Goal: Find specific page/section: Find specific page/section

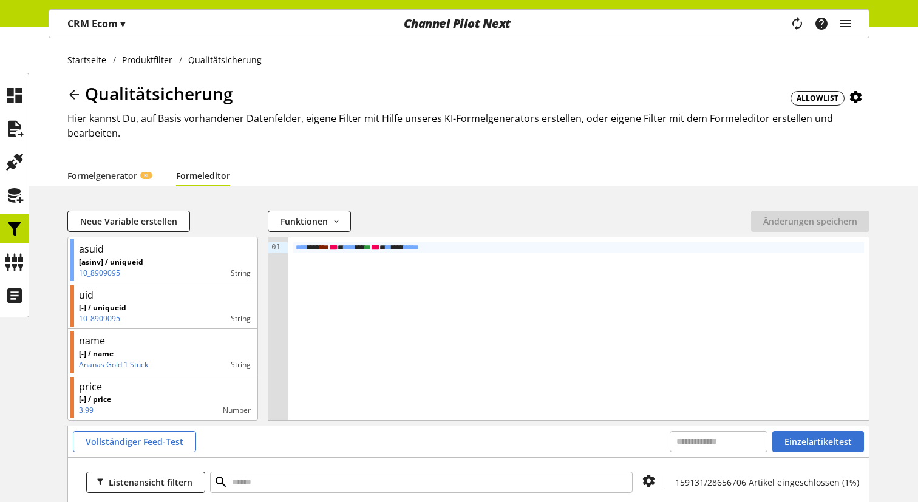
scroll to position [291, 0]
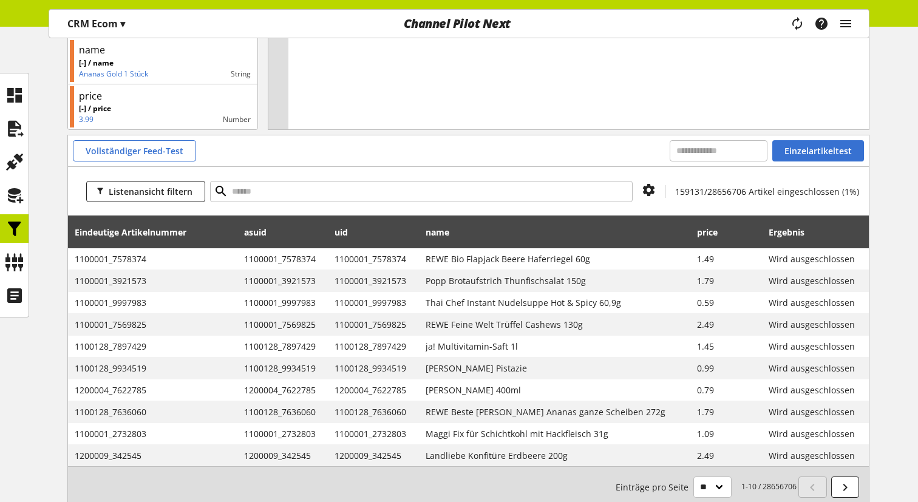
click at [687, 191] on span "159131/28656706 Artikel eingeschlossen (1%)" at bounding box center [767, 192] width 184 height 12
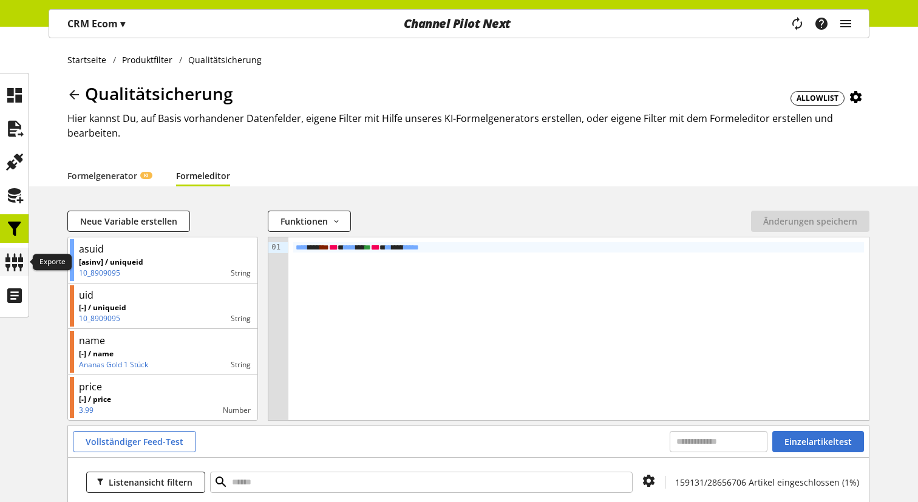
click at [10, 257] on icon at bounding box center [14, 262] width 19 height 24
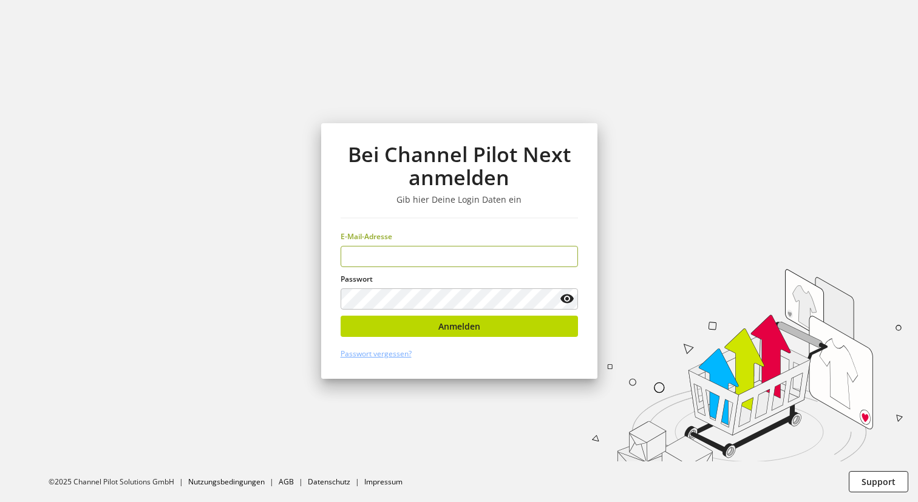
type input "**********"
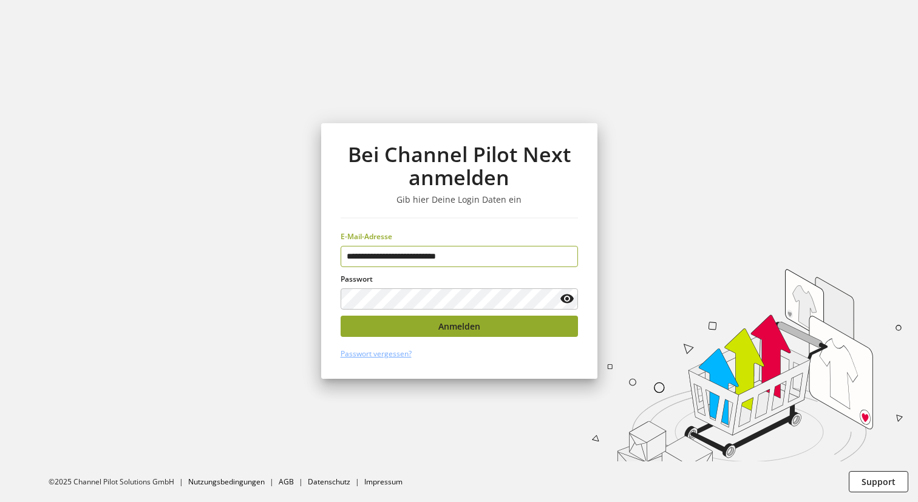
click at [392, 334] on button "Anmelden" at bounding box center [459, 326] width 237 height 21
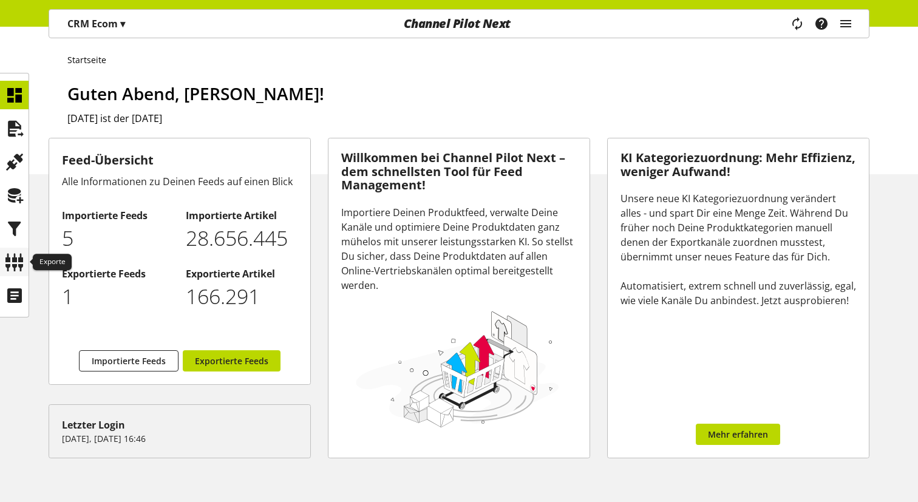
click at [25, 252] on div at bounding box center [14, 262] width 29 height 29
